Goal: Browse casually: Explore the website without a specific task or goal

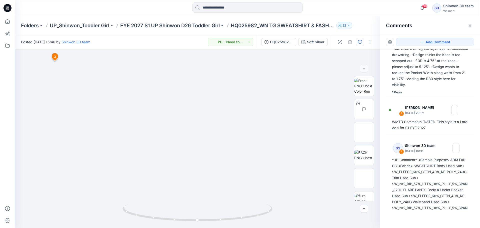
scroll to position [344, 0]
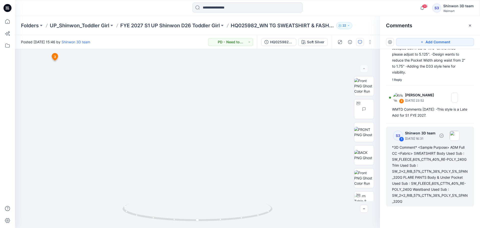
click at [448, 166] on div "*3D Comment* <Sample Purpose> ADM Full CC <Fabric> SWEATSHIRT Body Used Sub : S…" at bounding box center [430, 174] width 76 height 60
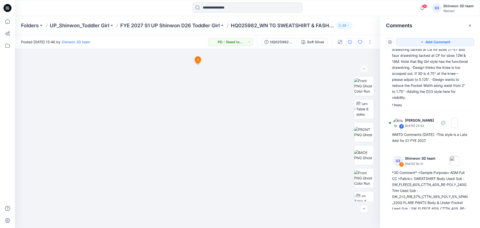
scroll to position [244, 0]
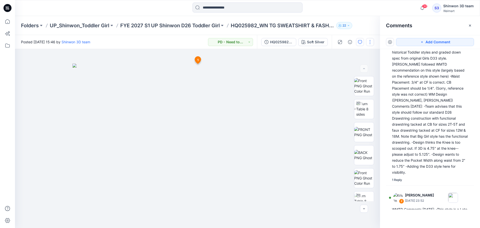
click at [369, 41] on button "button" at bounding box center [370, 42] width 8 height 8
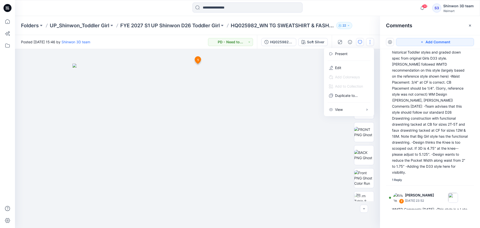
click at [369, 41] on button "button" at bounding box center [370, 42] width 8 height 8
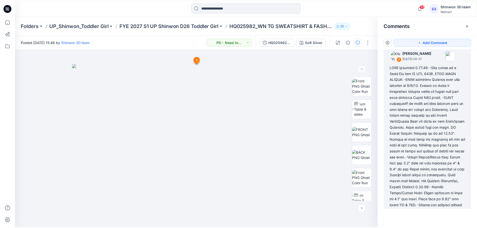
scroll to position [0, 0]
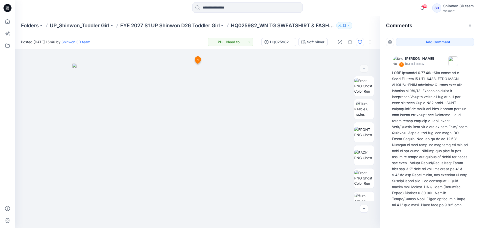
click at [350, 24] on icon "button" at bounding box center [348, 25] width 3 height 3
click at [418, 8] on div "30 Notifications Your style TT1736016311_POST ADM_TT SS SLVLS TIERED KNIT DRESS…" at bounding box center [247, 8] width 465 height 11
click at [422, 8] on icon "button" at bounding box center [423, 7] width 4 height 3
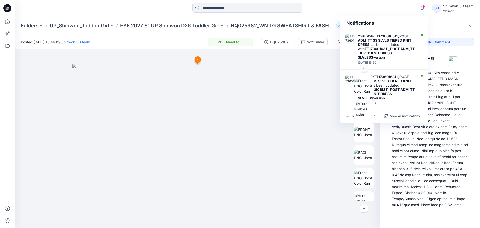
click at [422, 8] on icon "button" at bounding box center [423, 7] width 4 height 3
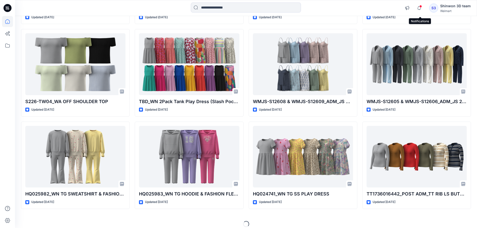
scroll to position [968, 0]
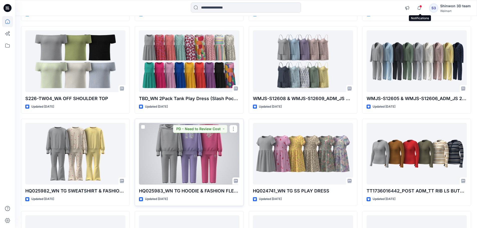
click at [213, 153] on div at bounding box center [189, 154] width 100 height 62
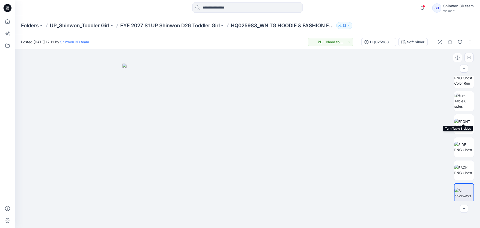
scroll to position [194, 0]
click at [460, 163] on img at bounding box center [465, 168] width 20 height 11
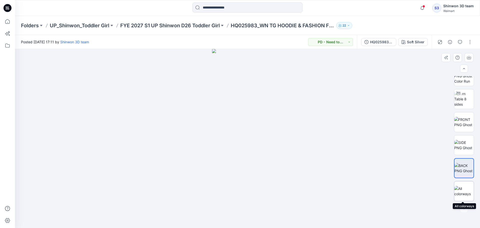
click at [466, 183] on div at bounding box center [464, 191] width 20 height 20
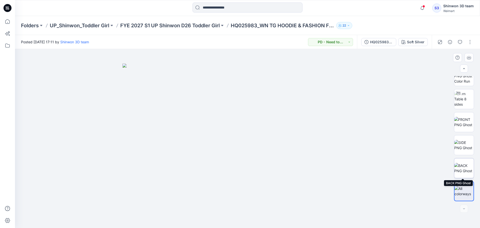
click at [466, 171] on img at bounding box center [465, 168] width 20 height 11
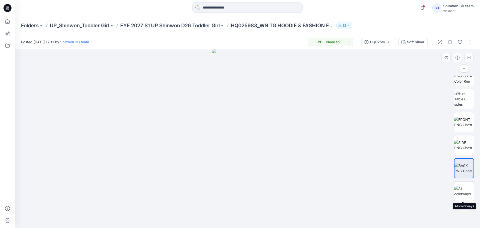
click at [460, 190] on img at bounding box center [465, 191] width 20 height 11
click at [234, 153] on img at bounding box center [248, 146] width 250 height 165
click at [217, 150] on img at bounding box center [248, 146] width 250 height 165
